Goal: Navigation & Orientation: Find specific page/section

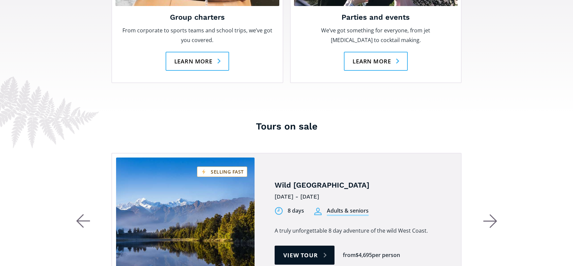
scroll to position [1203, 0]
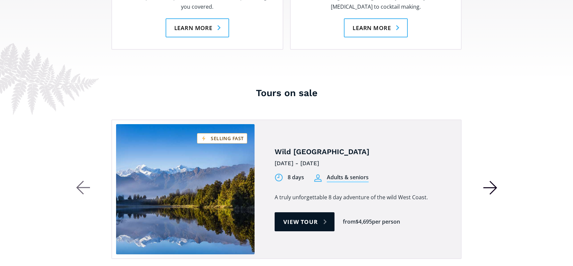
click at [492, 181] on icon "button" at bounding box center [490, 188] width 14 height 14
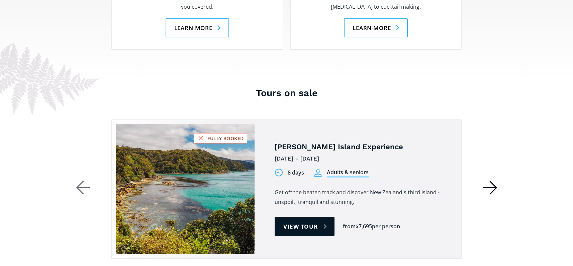
click at [492, 181] on icon "button" at bounding box center [490, 188] width 14 height 14
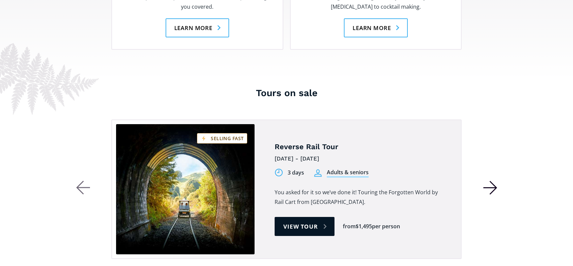
click at [492, 181] on icon "button" at bounding box center [490, 188] width 14 height 14
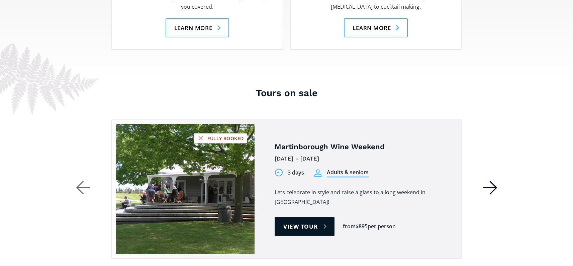
click at [492, 181] on icon "button" at bounding box center [490, 188] width 14 height 14
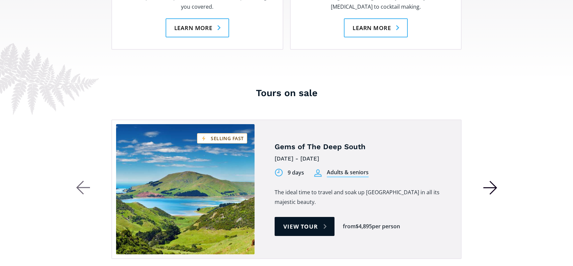
click at [492, 181] on icon "button" at bounding box center [490, 188] width 14 height 14
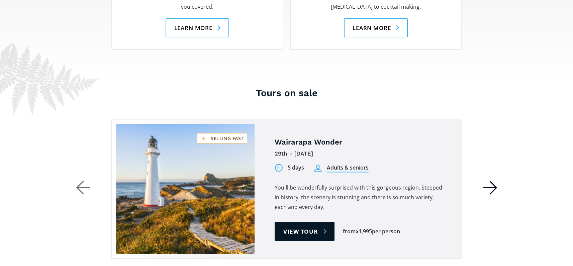
click at [492, 181] on icon "button" at bounding box center [490, 188] width 14 height 14
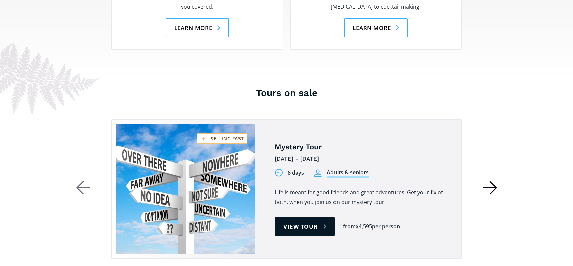
click at [492, 181] on icon "button" at bounding box center [490, 188] width 14 height 14
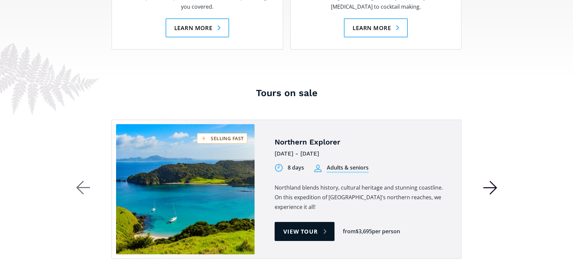
click at [492, 181] on icon "button" at bounding box center [490, 188] width 14 height 14
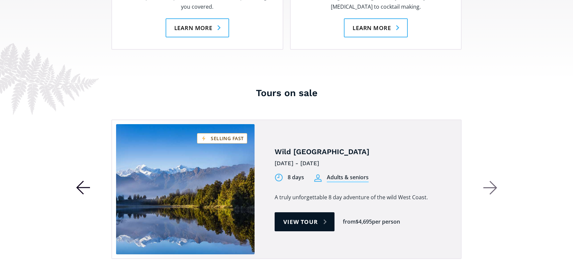
click at [76, 181] on icon "button" at bounding box center [83, 188] width 14 height 14
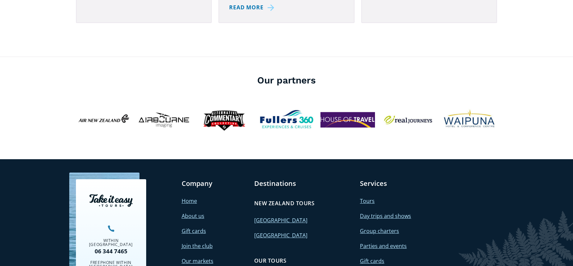
scroll to position [2373, 0]
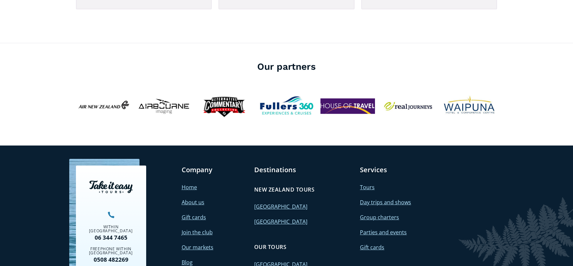
click at [189, 199] on link "About us" at bounding box center [192, 202] width 23 height 7
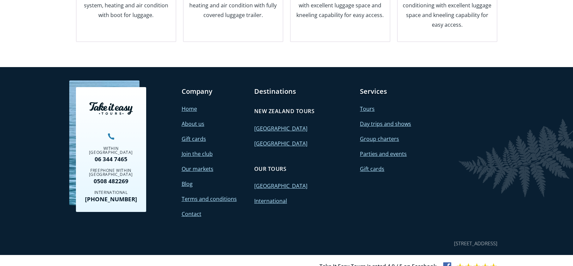
scroll to position [966, 0]
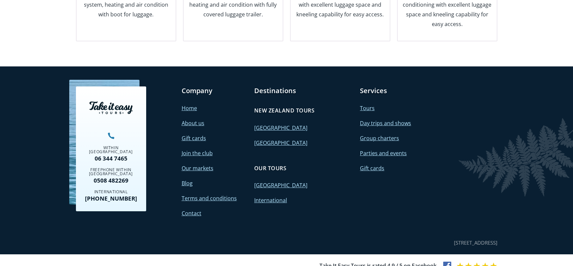
click at [266, 197] on link "International" at bounding box center [270, 200] width 33 height 7
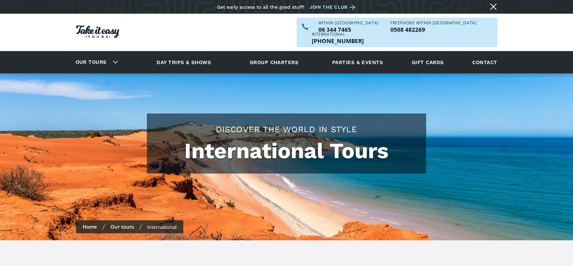
checkbox input "true"
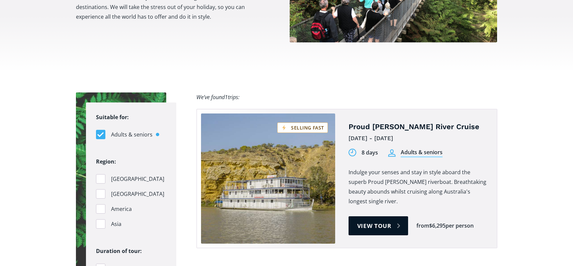
scroll to position [267, 0]
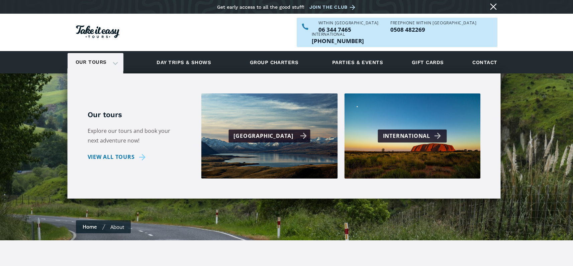
click at [254, 132] on div "[GEOGRAPHIC_DATA]" at bounding box center [269, 136] width 136 height 85
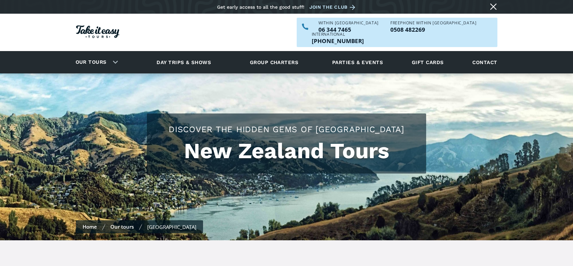
checkbox input "true"
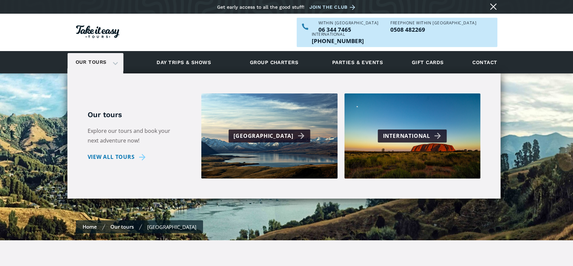
click at [103, 56] on link "Our tours" at bounding box center [91, 62] width 41 height 16
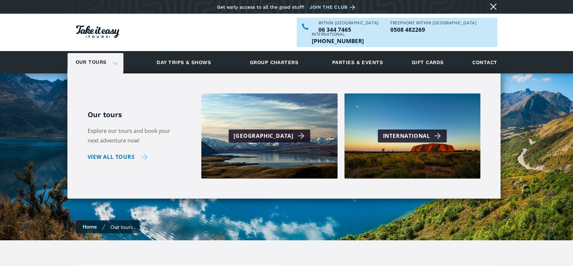
click at [99, 152] on link "View all tours" at bounding box center [118, 157] width 60 height 10
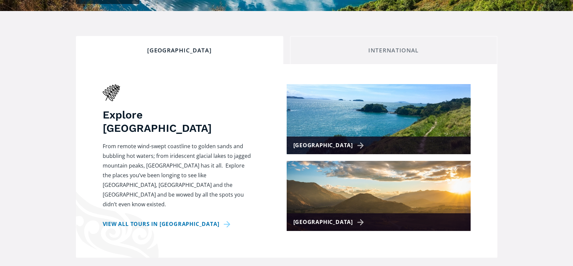
scroll to position [234, 0]
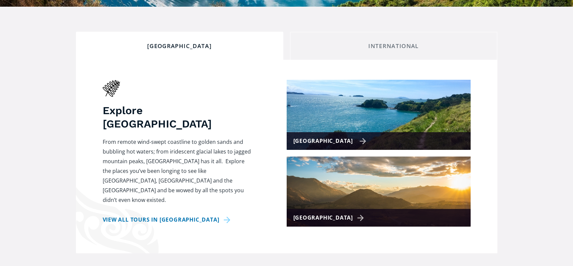
click at [392, 103] on img at bounding box center [378, 115] width 184 height 70
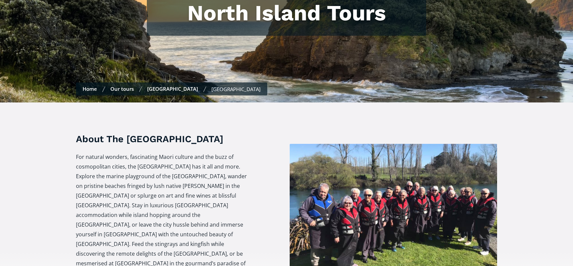
scroll to position [234, 0]
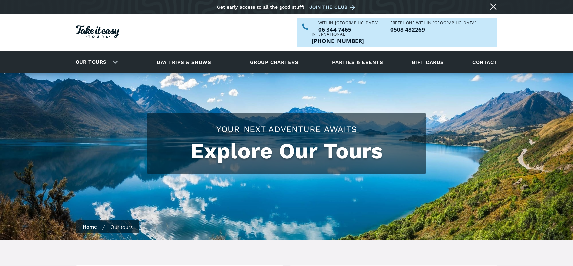
scroll to position [234, 0]
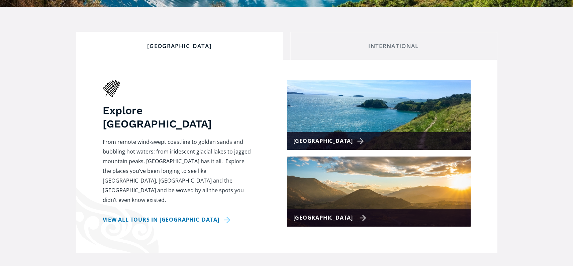
click at [368, 182] on img at bounding box center [378, 192] width 184 height 70
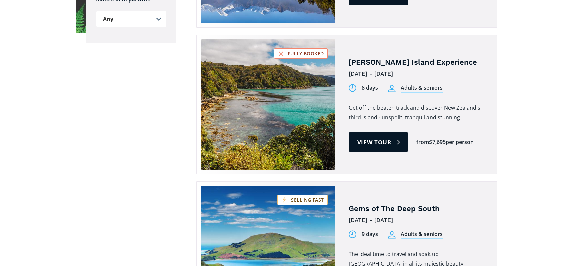
scroll to position [602, 0]
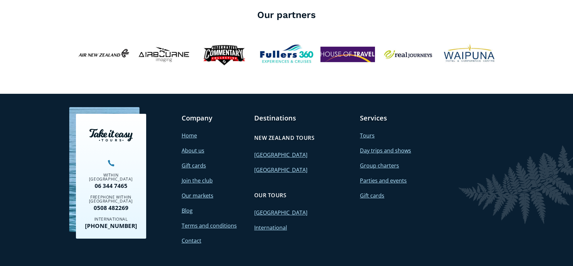
scroll to position [2763, 0]
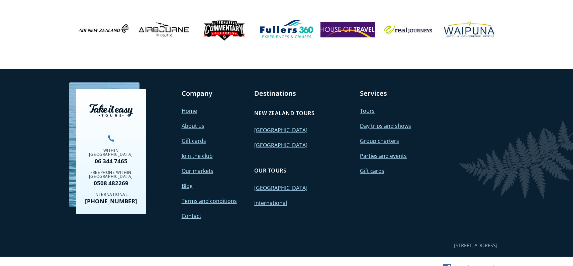
click at [448, 264] on img at bounding box center [447, 268] width 8 height 8
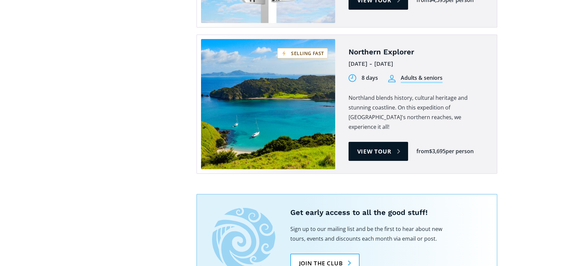
scroll to position [1860, 0]
